Goal: Check status: Check status

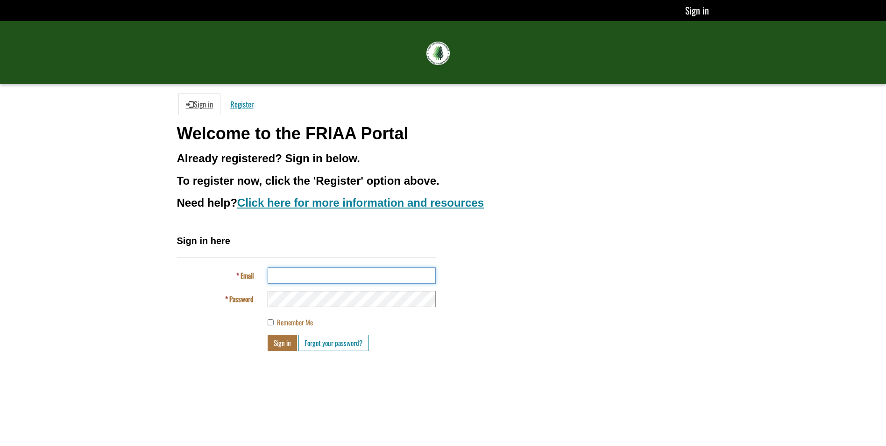
click at [304, 275] on input "Email" at bounding box center [352, 275] width 168 height 16
type input "**********"
click at [274, 322] on label "Remember Me" at bounding box center [290, 322] width 45 height 10
click at [278, 344] on button "Sign in" at bounding box center [282, 342] width 29 height 16
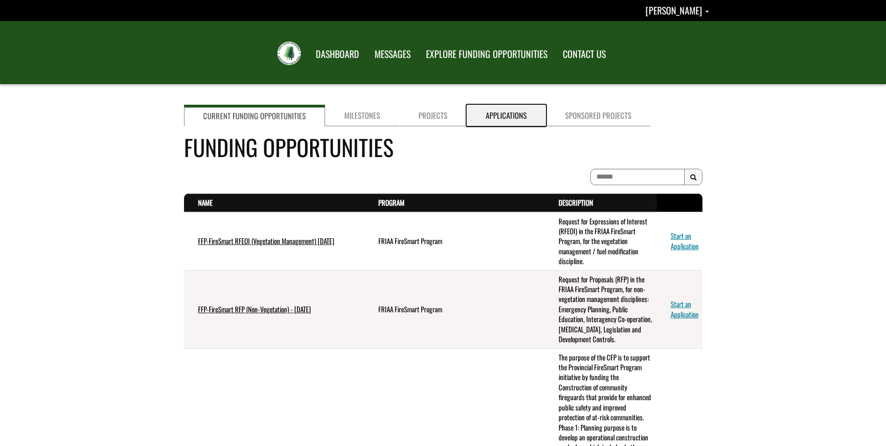
click at [496, 117] on link "Applications" at bounding box center [506, 115] width 79 height 21
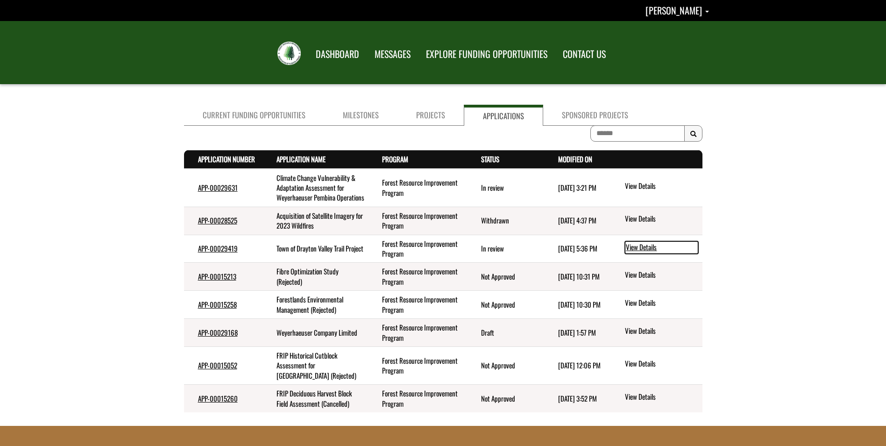
click at [635, 253] on link "View Details" at bounding box center [661, 247] width 73 height 12
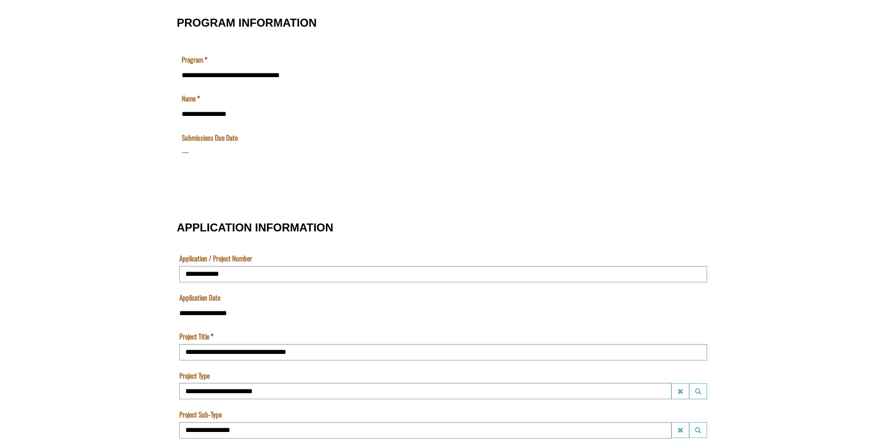
scroll to position [11, 0]
